Goal: Information Seeking & Learning: Learn about a topic

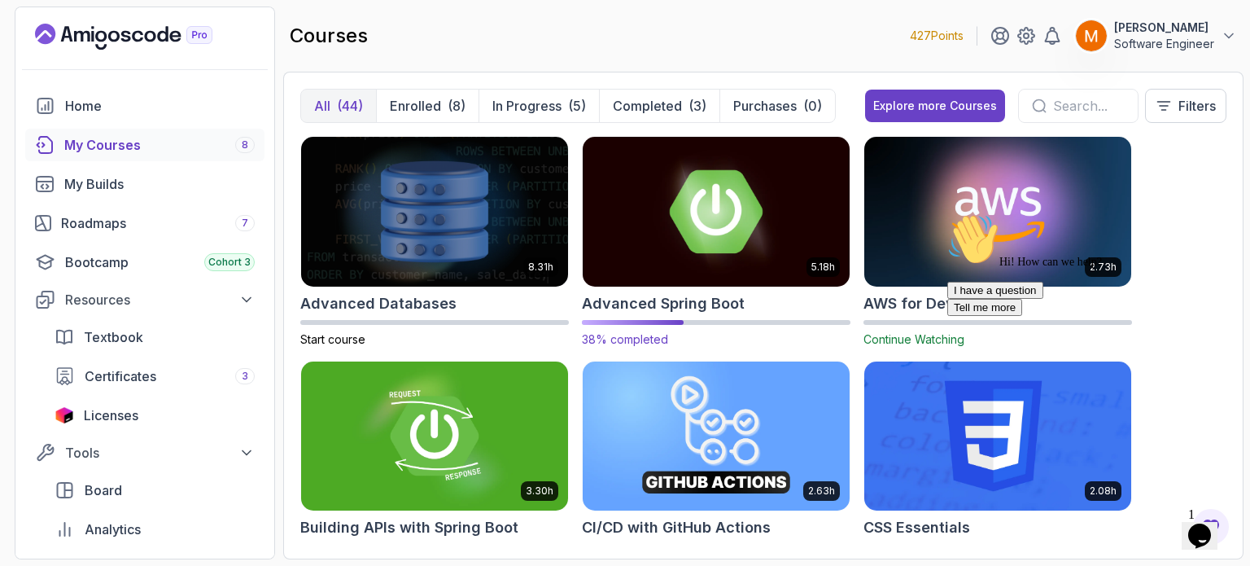
click at [648, 305] on h2 "Advanced Spring Boot" at bounding box center [663, 303] width 163 height 23
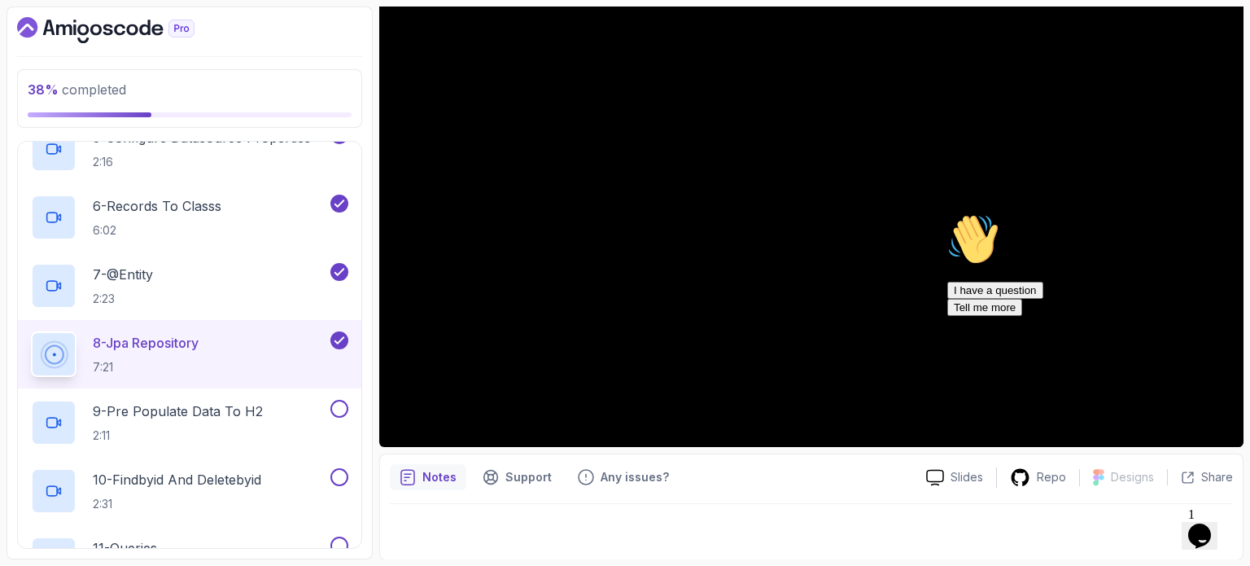
scroll to position [511, 0]
click at [270, 396] on div "9 - Pre Populate Data To H2 2:11" at bounding box center [189, 422] width 343 height 68
click at [162, 427] on p "2:11" at bounding box center [178, 435] width 170 height 16
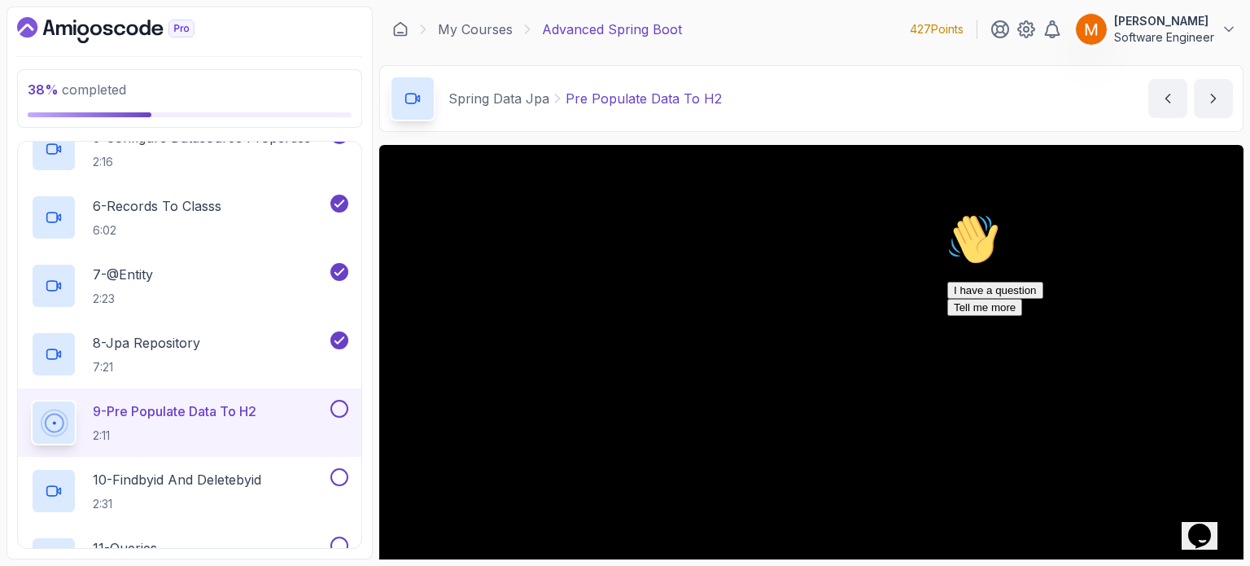
scroll to position [184, 0]
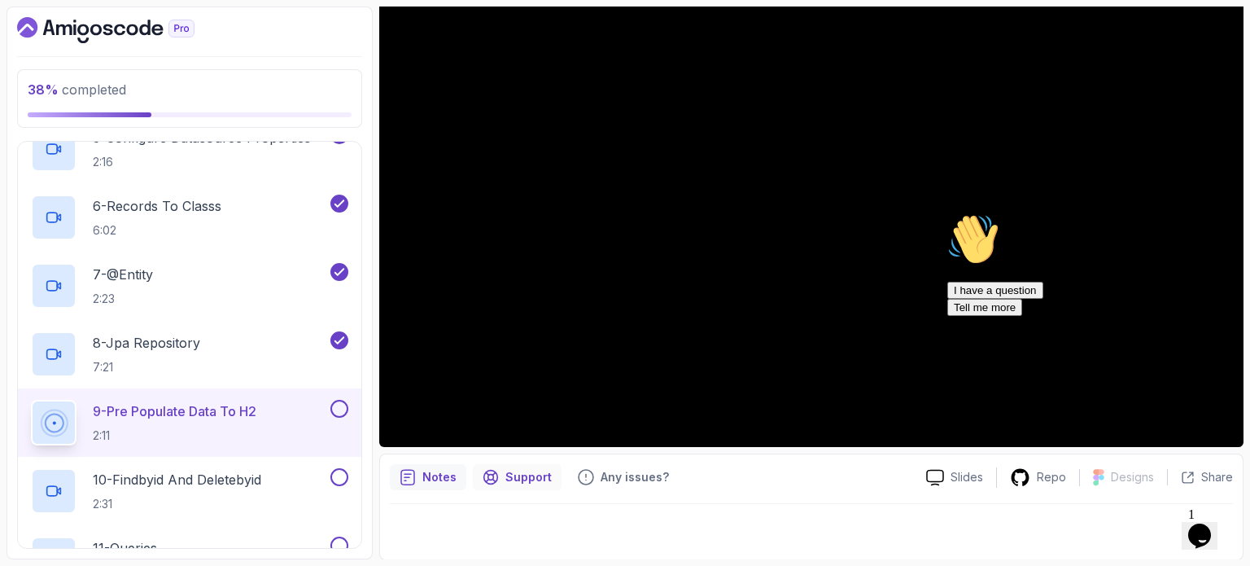
click at [520, 471] on p "Support" at bounding box center [528, 477] width 46 height 16
click at [426, 480] on p "Notes" at bounding box center [439, 477] width 34 height 16
click at [947, 213] on icon "Chat attention grabber" at bounding box center [947, 213] width 0 height 0
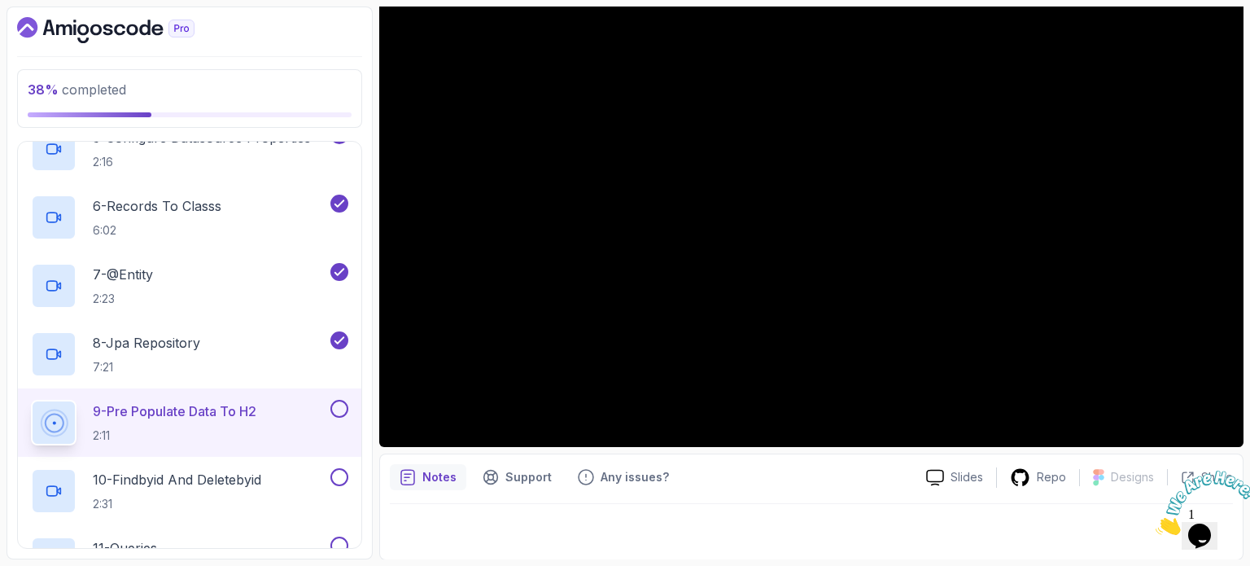
click at [1155, 523] on icon "Close" at bounding box center [1155, 530] width 0 height 14
click at [1022, 481] on icon at bounding box center [1020, 477] width 20 height 20
click at [651, 485] on div "Any issues?" at bounding box center [623, 477] width 111 height 26
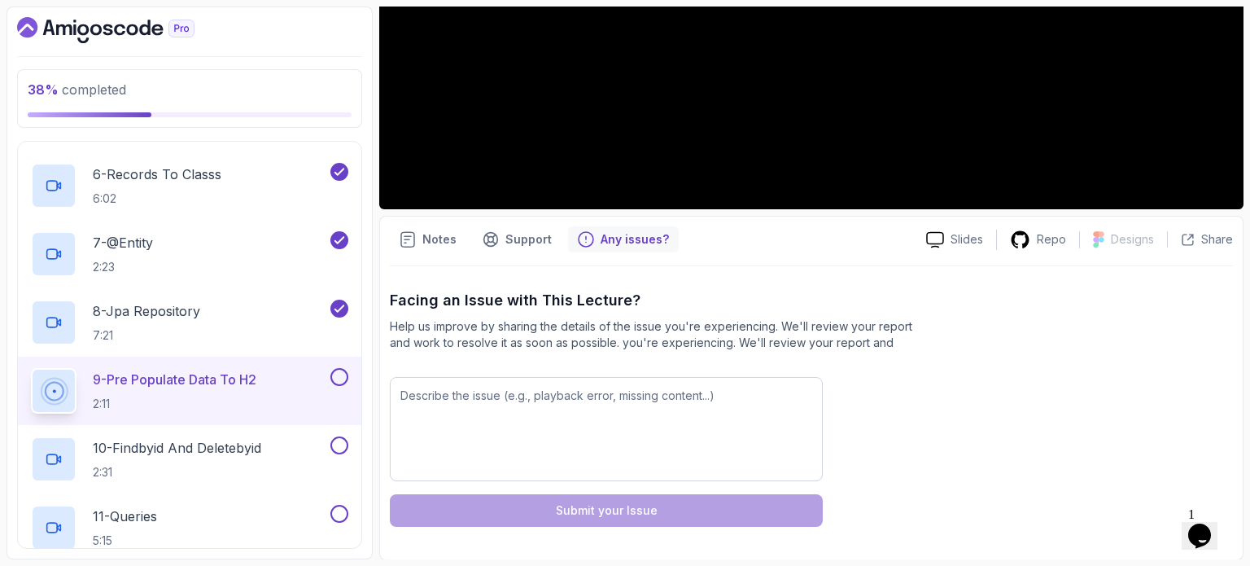
scroll to position [545, 0]
click at [244, 329] on div "8 - Jpa Repository 7:21" at bounding box center [179, 320] width 296 height 46
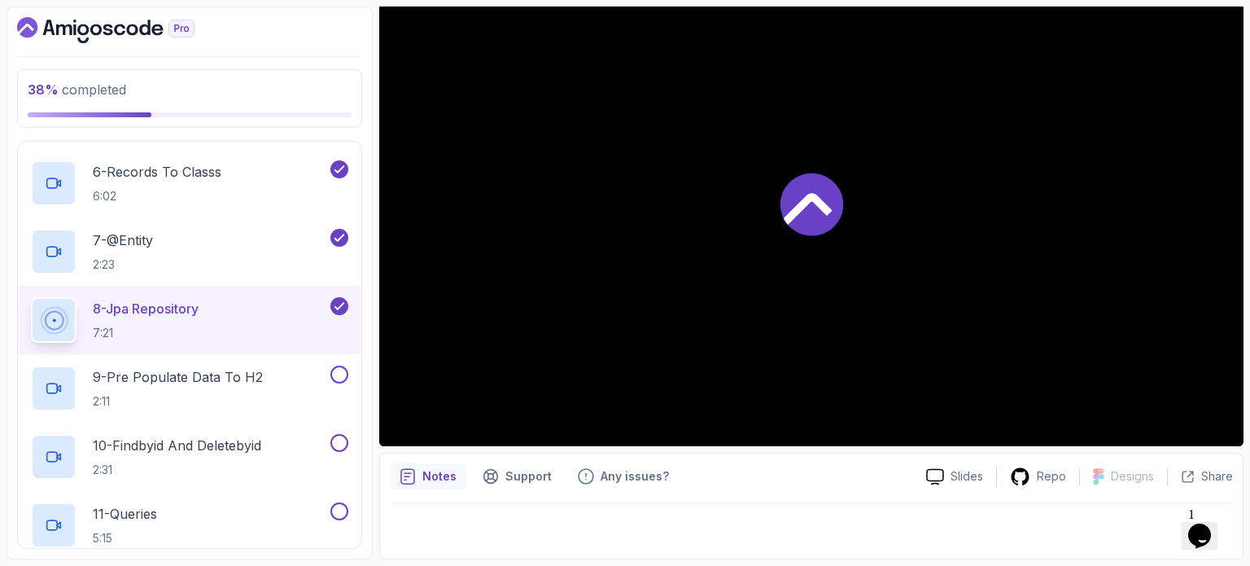
scroll to position [184, 0]
